Goal: Task Accomplishment & Management: Manage account settings

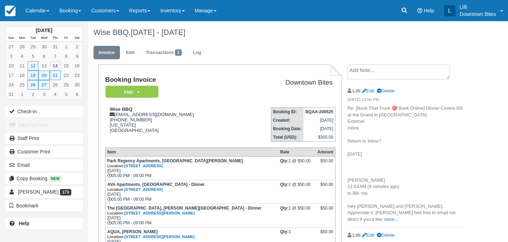
scroll to position [122, 0]
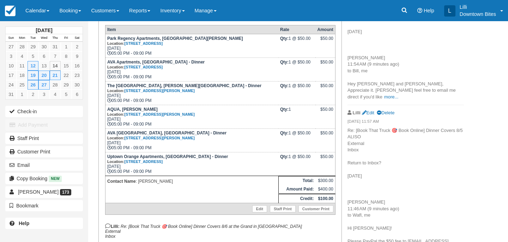
click at [40, 8] on link "Calendar" at bounding box center [37, 10] width 34 height 21
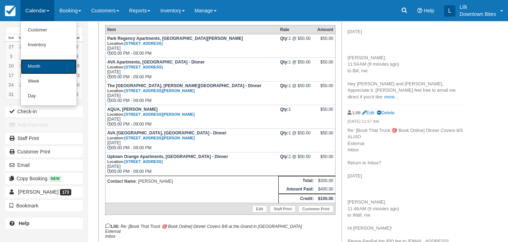
click at [49, 68] on link "Month" at bounding box center [49, 66] width 56 height 15
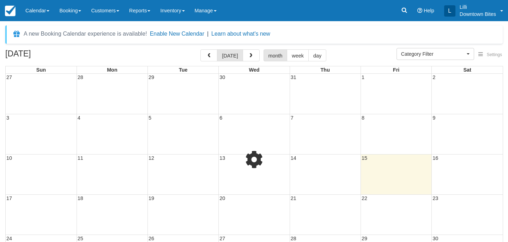
select select
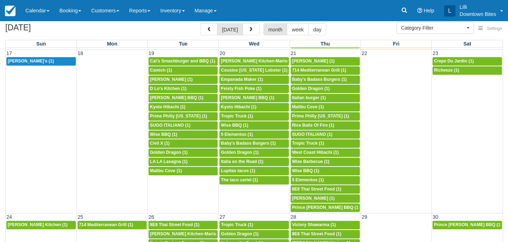
scroll to position [383, 0]
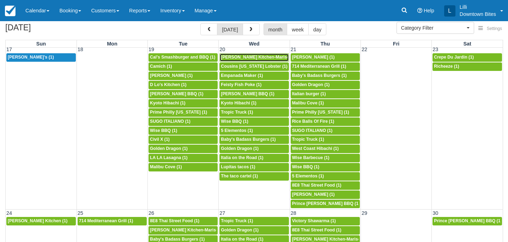
click at [239, 57] on span "Arenita Gourmet Kitchen-Mariscos Arenita (1)" at bounding box center [269, 57] width 96 height 5
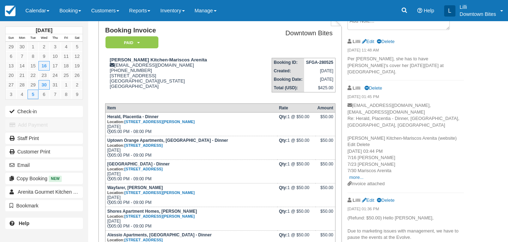
scroll to position [52, 0]
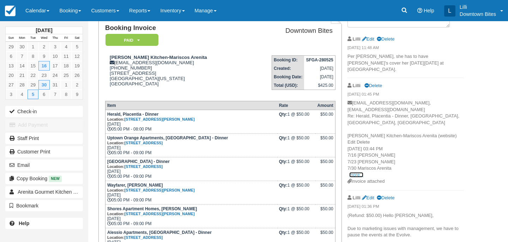
click at [359, 172] on link "more..." at bounding box center [356, 174] width 14 height 5
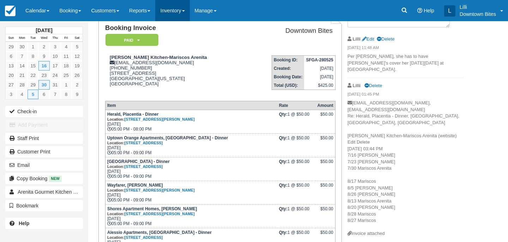
click at [185, 10] on link "Inventory" at bounding box center [172, 10] width 34 height 21
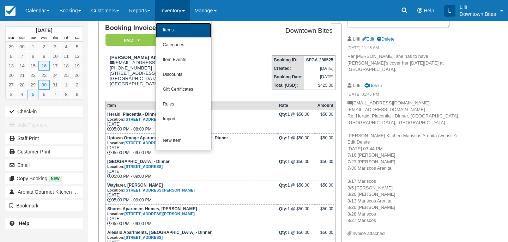
click at [186, 31] on link "Items" at bounding box center [184, 30] width 56 height 15
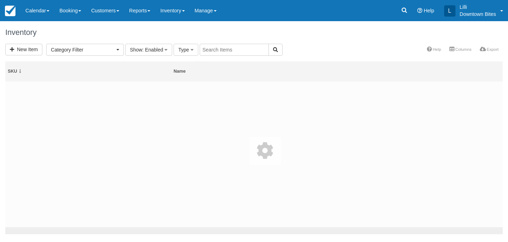
select select
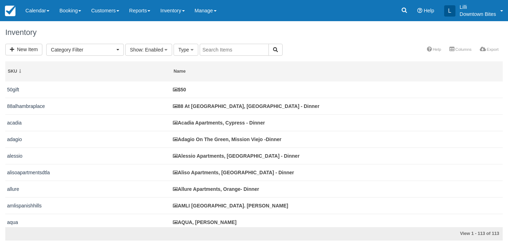
click at [246, 49] on input "text" at bounding box center [234, 50] width 69 height 12
type input "shores"
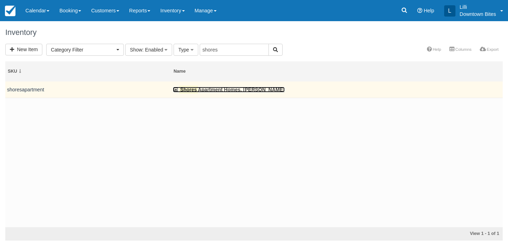
click at [226, 91] on link "Shores Apartment Homes, Marina Del Rey" at bounding box center [229, 90] width 112 height 6
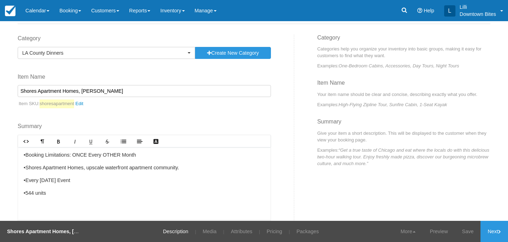
scroll to position [37, 0]
drag, startPoint x: 92, startPoint y: 180, endPoint x: 21, endPoint y: 179, distance: 71.0
click at [21, 179] on div "•Booking Limitations: ONCE Every OTHER Month •Shores Apartment Homes, upscale w…" at bounding box center [144, 184] width 253 height 72
copy p "•Every [DATE] Event"
drag, startPoint x: 83, startPoint y: 191, endPoint x: 27, endPoint y: 191, distance: 56.5
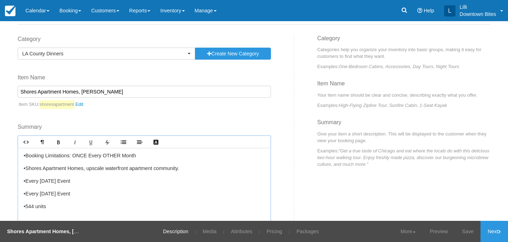
click at [27, 191] on p "﻿ ﻿ •Every [DATE] Event" at bounding box center [144, 194] width 241 height 8
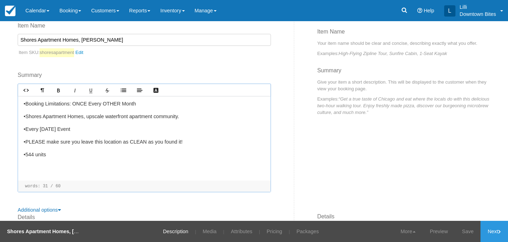
scroll to position [91, 0]
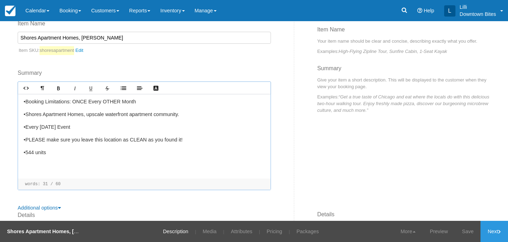
click at [182, 139] on p "﻿ ﻿ •PLEASE make sure you leave this location as CLEAN as you found it!" at bounding box center [144, 140] width 241 height 8
drag, startPoint x: 259, startPoint y: 140, endPoint x: 21, endPoint y: 144, distance: 237.6
click at [21, 144] on div "•Booking Limitations: ONCE Every OTHER Month •Shores Apartment Homes, upscale w…" at bounding box center [144, 136] width 253 height 85
click at [154, 88] on icon "Text Color" at bounding box center [156, 88] width 6 height 6
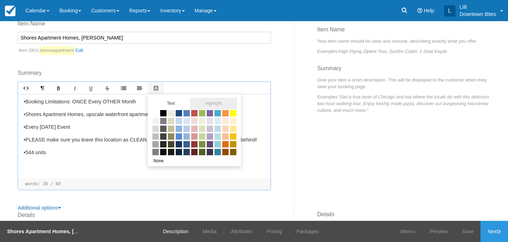
click at [221, 103] on span "Highlight" at bounding box center [213, 104] width 47 height 12
click at [233, 115] on span at bounding box center [233, 113] width 8 height 8
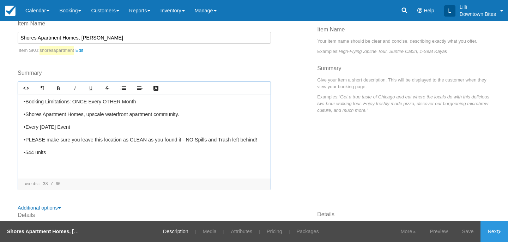
drag, startPoint x: 258, startPoint y: 139, endPoint x: 34, endPoint y: 138, distance: 224.2
click at [34, 138] on p "﻿ ﻿ •PLEASE make sure you leave this location as CLEAN as you found it - NO Spi…" at bounding box center [144, 140] width 241 height 8
click at [60, 158] on div "•Booking Limitations: ONCE Every OTHER Month •Shores Apartment Homes, upscale w…" at bounding box center [144, 136] width 253 height 85
drag, startPoint x: 257, startPoint y: 138, endPoint x: 40, endPoint y: 139, distance: 216.4
click at [40, 139] on p "﻿ ﻿ •PLEASE make sure you leave this location as CLEAN as you found it - NO Spi…" at bounding box center [144, 140] width 241 height 8
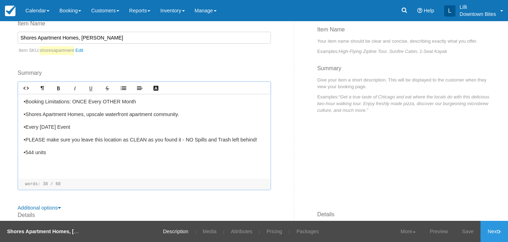
click at [108, 156] on div "•Booking Limitations: ONCE Every OTHER Month •Shores Apartment Homes, upscale w…" at bounding box center [144, 136] width 253 height 85
drag, startPoint x: 259, startPoint y: 141, endPoint x: 24, endPoint y: 139, distance: 234.8
click at [24, 139] on p "﻿ ﻿ •PLEASE make sure you leave this location as CLEAN as you found it - NO Spi…" at bounding box center [144, 140] width 241 height 8
click at [58, 89] on icon "Bold" at bounding box center [59, 88] width 6 height 6
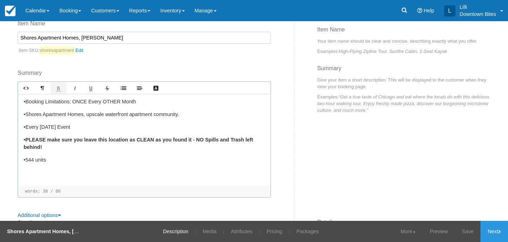
click at [58, 89] on icon "Bold" at bounding box center [59, 88] width 6 height 6
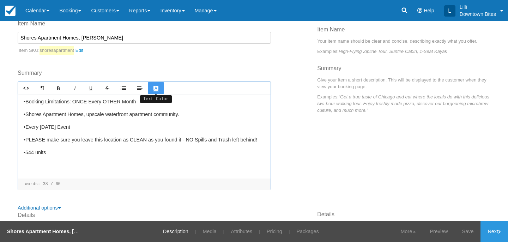
click at [158, 87] on icon "Text Color" at bounding box center [156, 88] width 6 height 6
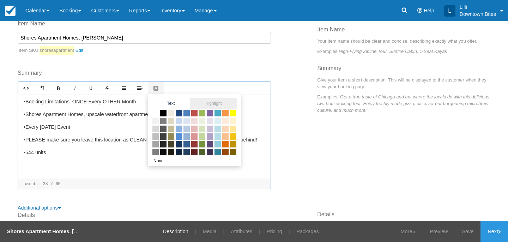
click at [224, 103] on span "Highlight" at bounding box center [213, 104] width 47 height 12
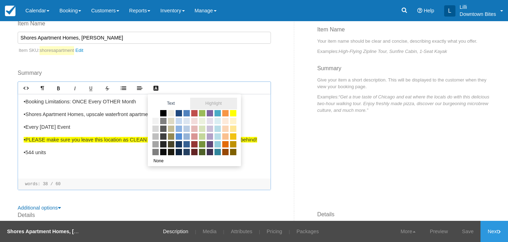
click at [232, 114] on span at bounding box center [233, 113] width 8 height 8
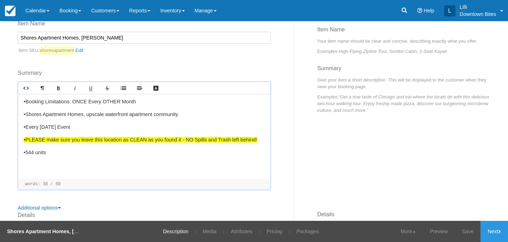
click at [193, 148] on div "•Booking Limitations: ONCE Every OTHER Month •Shores Apartment Homes, upscale w…" at bounding box center [144, 136] width 253 height 85
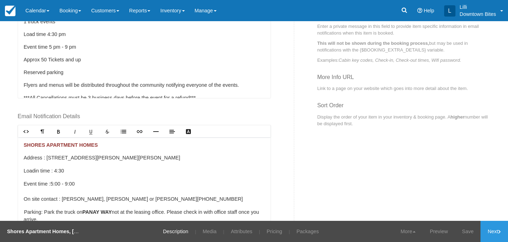
scroll to position [339, 0]
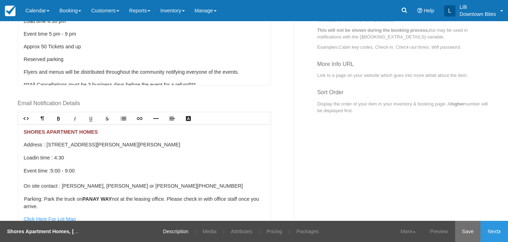
click at [469, 230] on link "Save" at bounding box center [468, 231] width 26 height 21
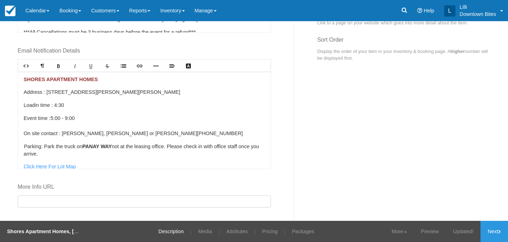
scroll to position [441, 0]
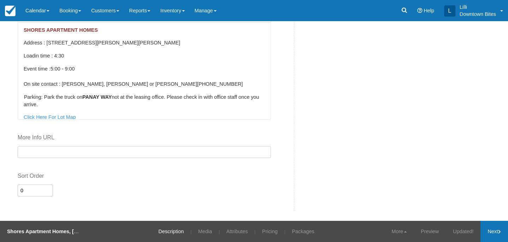
click at [494, 237] on link "Next" at bounding box center [495, 231] width 28 height 21
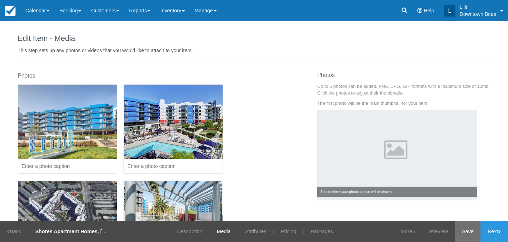
click at [466, 235] on link "Save" at bounding box center [468, 231] width 26 height 21
click at [495, 231] on link "Next" at bounding box center [495, 231] width 28 height 21
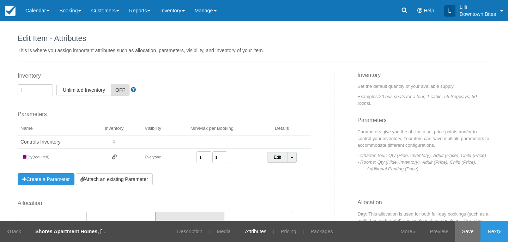
click at [470, 235] on link "Save" at bounding box center [468, 231] width 26 height 21
click at [496, 226] on link "Next" at bounding box center [495, 231] width 28 height 21
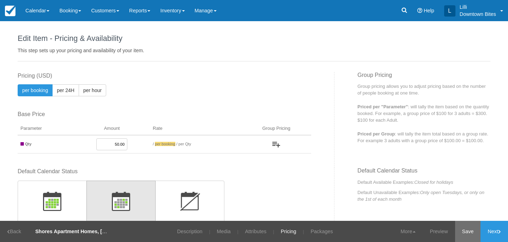
click at [467, 228] on link "Save" at bounding box center [468, 231] width 26 height 21
click at [494, 226] on link "Next" at bounding box center [495, 231] width 28 height 21
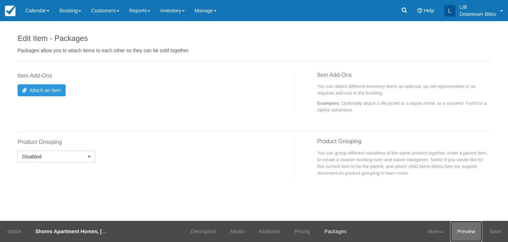
click at [465, 229] on link "Preview" at bounding box center [466, 231] width 32 height 21
